Goal: Task Accomplishment & Management: Complete application form

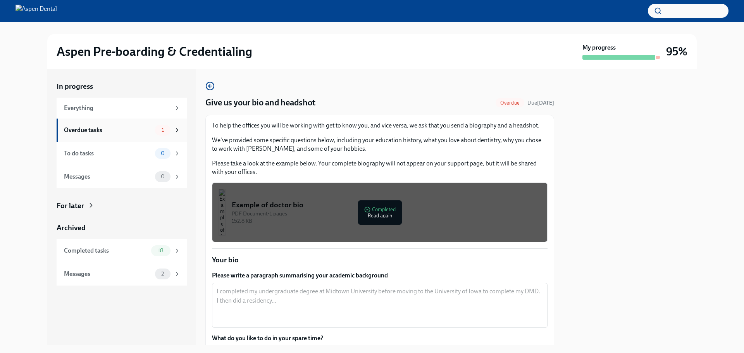
click at [115, 129] on div "Overdue tasks" at bounding box center [108, 130] width 88 height 9
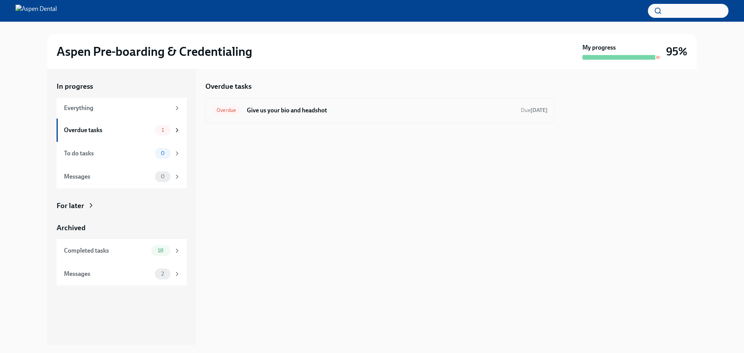
click at [330, 110] on h6 "Give us your bio and headshot" at bounding box center [381, 110] width 268 height 9
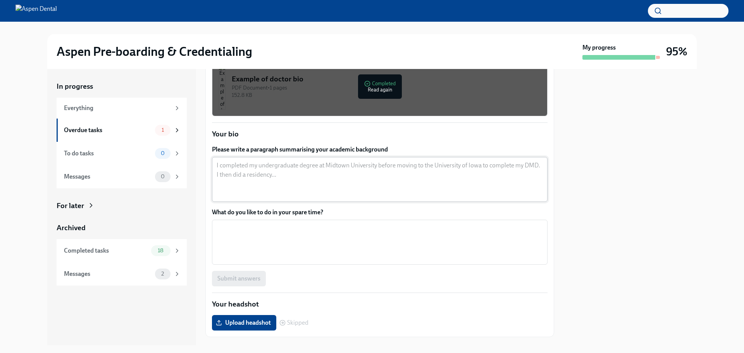
scroll to position [143, 0]
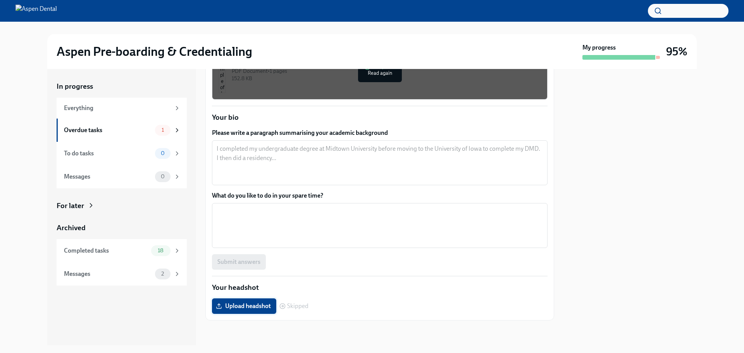
click at [252, 308] on span "Upload headshot" at bounding box center [243, 306] width 53 height 8
click at [0, 0] on input "Upload headshot" at bounding box center [0, 0] width 0 height 0
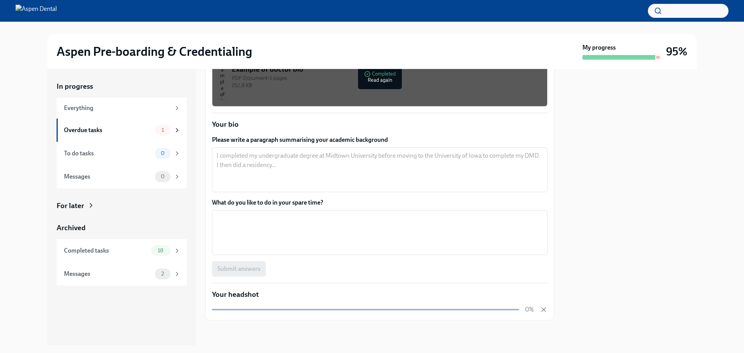
scroll to position [136, 0]
click at [384, 86] on div "152.8 KB" at bounding box center [386, 85] width 309 height 7
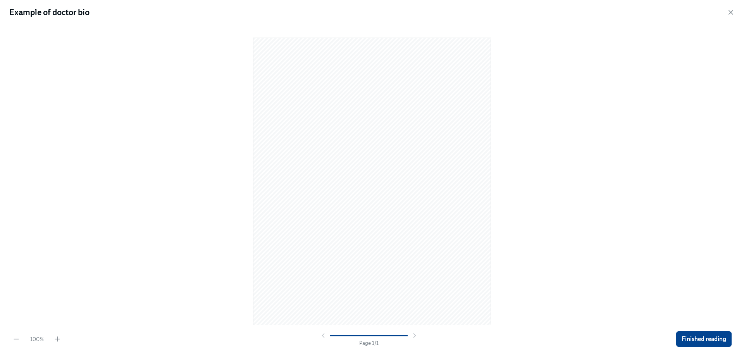
scroll to position [21, 0]
click at [59, 337] on icon "button" at bounding box center [57, 339] width 8 height 8
